Goal: Task Accomplishment & Management: Use online tool/utility

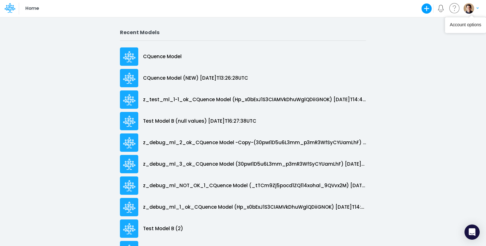
click at [470, 9] on img "button" at bounding box center [468, 8] width 10 height 10
click at [448, 35] on button "Log out" at bounding box center [445, 37] width 68 height 10
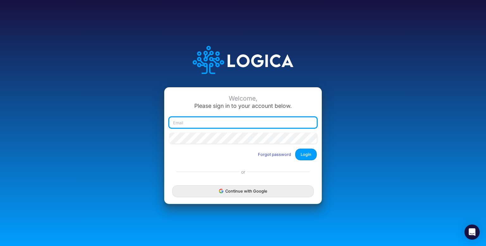
type input "leandro.castro+dm@logica.cloud"
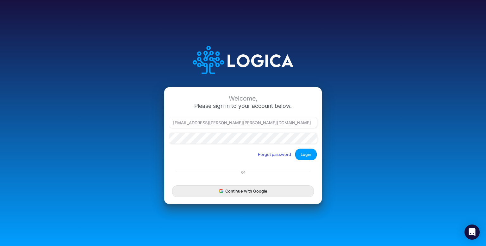
drag, startPoint x: 282, startPoint y: 193, endPoint x: 106, endPoint y: 175, distance: 177.3
click at [106, 175] on div "Welcome, Please sign in to your account below. leandro.castro+dm@logica.cloud F…" at bounding box center [243, 123] width 324 height 180
click at [263, 193] on button "Continue with Google" at bounding box center [243, 191] width 142 height 12
